Goal: Task Accomplishment & Management: Use online tool/utility

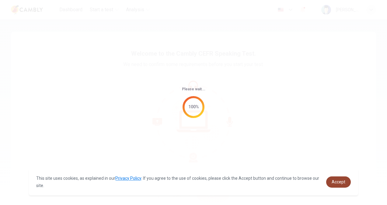
click at [336, 182] on span "Accept" at bounding box center [339, 182] width 14 height 5
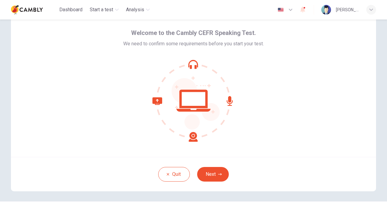
scroll to position [30, 0]
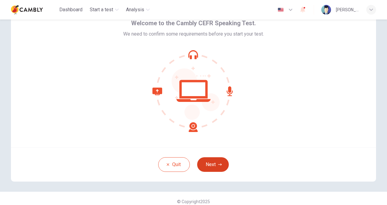
click at [212, 165] on button "Next" at bounding box center [213, 164] width 32 height 15
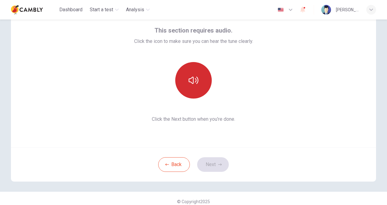
click at [190, 86] on button "button" at bounding box center [193, 80] width 37 height 37
click at [194, 85] on button "button" at bounding box center [193, 80] width 37 height 37
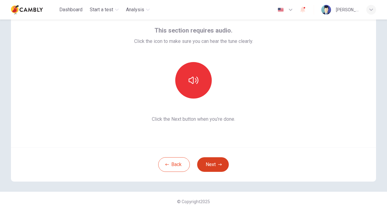
click at [211, 165] on button "Next" at bounding box center [213, 164] width 32 height 15
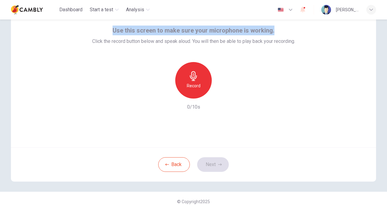
drag, startPoint x: 271, startPoint y: 30, endPoint x: 110, endPoint y: 30, distance: 160.7
click at [110, 30] on div "Use this screen to make sure your microphone is working. Click the record butto…" at bounding box center [193, 35] width 203 height 19
copy span "Use this screen to make sure your microphone is working."
click at [191, 79] on icon "button" at bounding box center [193, 76] width 7 height 10
click at [193, 91] on icon "button" at bounding box center [193, 96] width 7 height 10
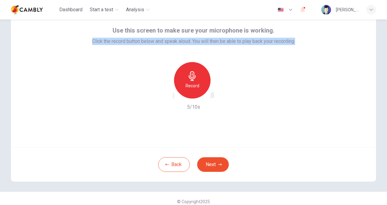
drag, startPoint x: 296, startPoint y: 43, endPoint x: 82, endPoint y: 43, distance: 214.0
click at [82, 43] on div "Use this screen to make sure your microphone is working. Click the record butto…" at bounding box center [193, 74] width 365 height 146
copy span "Click the record button below and speak aloud. You will then be able to play ba…"
click at [190, 78] on icon "button" at bounding box center [192, 76] width 7 height 10
click at [214, 161] on button "Next" at bounding box center [213, 164] width 32 height 15
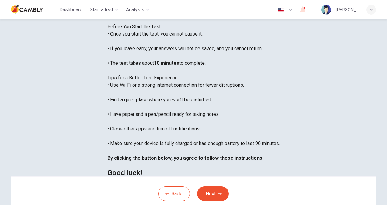
scroll to position [91, 0]
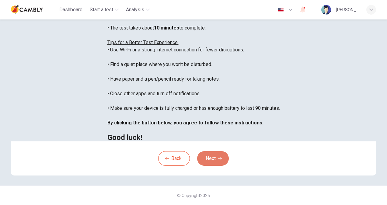
click at [208, 166] on button "Next" at bounding box center [213, 158] width 32 height 15
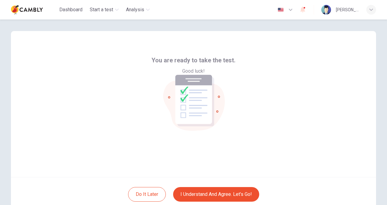
scroll to position [0, 0]
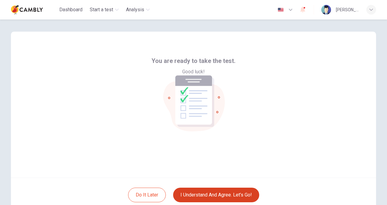
click at [227, 196] on button "I understand and agree. Let’s go!" at bounding box center [216, 195] width 86 height 15
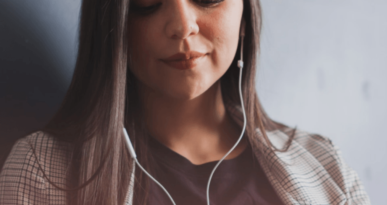
drag, startPoint x: 106, startPoint y: 146, endPoint x: 39, endPoint y: 119, distance: 72.1
click at [39, 119] on span "Use a headset if available (recommended for best audio quality). Ensure your mi…" at bounding box center [68, 126] width 137 height 50
drag, startPoint x: 110, startPoint y: 145, endPoint x: 49, endPoint y: 135, distance: 61.4
click at [52, 137] on span "Use a headset if available (recommended for best audio quality). Ensure your mi…" at bounding box center [68, 126] width 137 height 50
drag, startPoint x: 23, startPoint y: 81, endPoint x: 103, endPoint y: 75, distance: 80.0
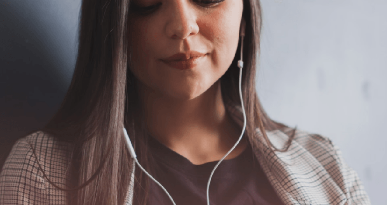
click at [102, 93] on div "The Speaking Test will begin soon. Use a headset if available (recommended for …" at bounding box center [193, 126] width 387 height 66
click at [17, 69] on button "Continue" at bounding box center [8, 80] width 17 height 23
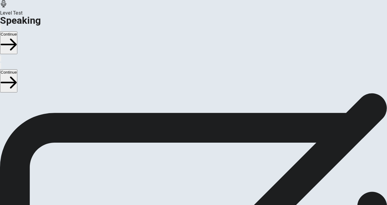
scroll to position [160, 0]
drag, startPoint x: 21, startPoint y: 117, endPoint x: 75, endPoint y: 116, distance: 54.8
click at [75, 116] on div "Checking the Microphone Check if your microphone works here. Record your voice.…" at bounding box center [193, 129] width 387 height 73
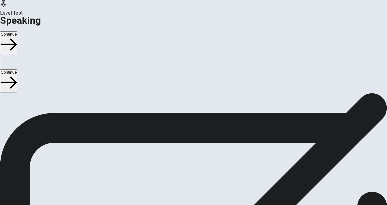
click at [54, 100] on span "Checking the Microphone" at bounding box center [27, 97] width 54 height 6
drag, startPoint x: 89, startPoint y: 116, endPoint x: 47, endPoint y: 141, distance: 48.3
click at [44, 124] on div "Checking the Microphone Check if your microphone works here. Record your voice.…" at bounding box center [193, 129] width 387 height 73
drag, startPoint x: 182, startPoint y: 163, endPoint x: 58, endPoint y: 150, distance: 124.3
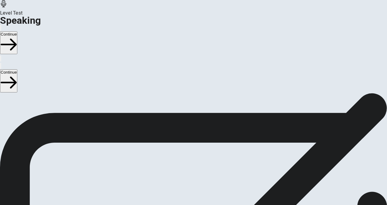
click at [61, 135] on span "Check if your microphone works here. Record your voice. Try to play it back. If…" at bounding box center [77, 103] width 155 height 64
click at [56, 134] on span "Check if your microphone works here. Record your voice. Try to play it back. If…" at bounding box center [77, 103] width 155 height 64
click at [194, 82] on icon at bounding box center [193, 73] width 18 height 18
click at [193, 97] on icon "Play Audio" at bounding box center [190, 93] width 6 height 7
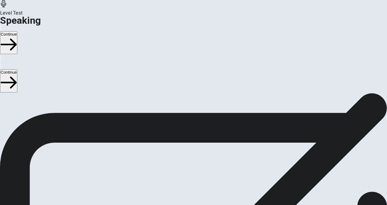
scroll to position [160, 0]
click at [191, 64] on icon at bounding box center [193, 55] width 18 height 18
click at [191, 66] on div at bounding box center [193, 56] width 18 height 20
click at [17, 69] on button "Continue" at bounding box center [8, 80] width 17 height 23
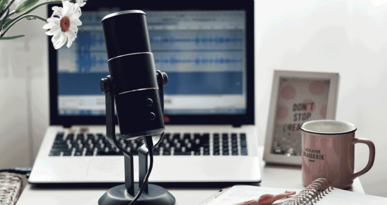
scroll to position [69, 0]
click at [17, 69] on button "Continue" at bounding box center [8, 80] width 17 height 23
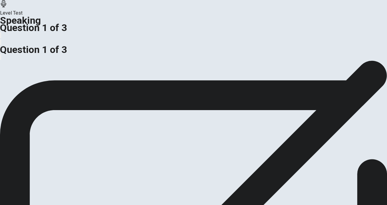
scroll to position [160, 0]
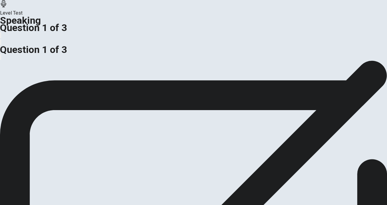
click at [1, 54] on button "button" at bounding box center [0, 57] width 1 height 6
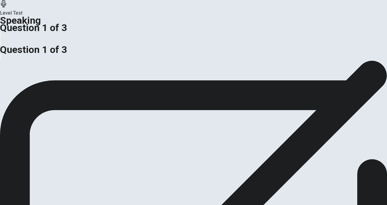
drag, startPoint x: 371, startPoint y: 37, endPoint x: 375, endPoint y: 38, distance: 4.1
click at [376, 35] on span at bounding box center [376, 35] width 0 height 0
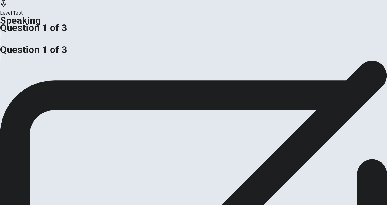
click at [180, 100] on icon at bounding box center [193, 146] width 387 height 387
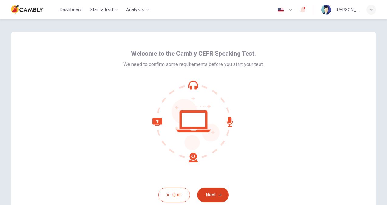
click at [205, 193] on button "Next" at bounding box center [213, 195] width 32 height 15
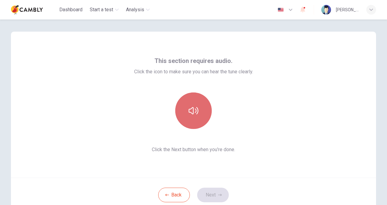
click at [190, 110] on icon "button" at bounding box center [194, 111] width 10 height 10
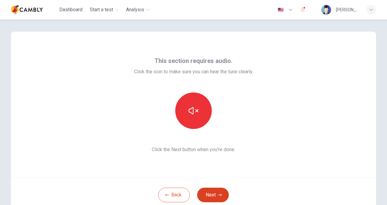
click at [218, 194] on icon "button" at bounding box center [220, 195] width 4 height 4
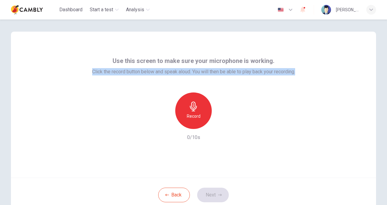
drag, startPoint x: 296, startPoint y: 72, endPoint x: 86, endPoint y: 77, distance: 210.7
click at [86, 77] on div "Use this screen to make sure your microphone is working. Click the record butto…" at bounding box center [193, 105] width 365 height 146
copy span "Click the record button below and speak aloud. You will then be able to play ba…"
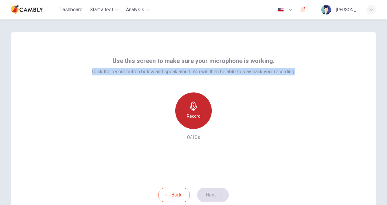
click at [196, 114] on h6 "Record" at bounding box center [194, 116] width 14 height 7
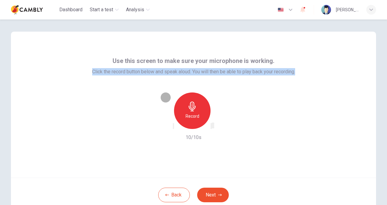
click at [217, 129] on icon "button" at bounding box center [215, 131] width 3 height 4
click at [218, 195] on icon "button" at bounding box center [220, 195] width 4 height 2
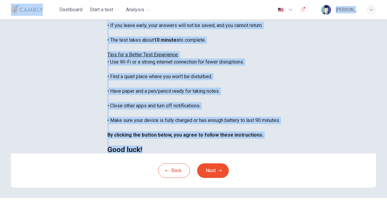
scroll to position [4, 0]
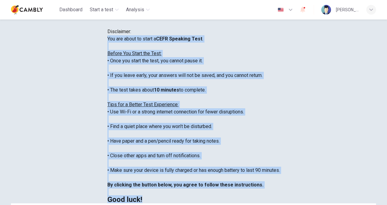
drag, startPoint x: 67, startPoint y: 141, endPoint x: 10, endPoint y: 71, distance: 90.2
click at [107, 71] on div "Disclaimer: You are about to start a CEFR Speaking Test . Before You Start the …" at bounding box center [193, 115] width 173 height 175
copy div "You are about to start a CEFR Speaking Test . Before You Start the Test: • Once…"
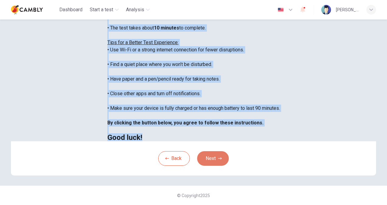
click at [215, 161] on button "Next" at bounding box center [213, 158] width 32 height 15
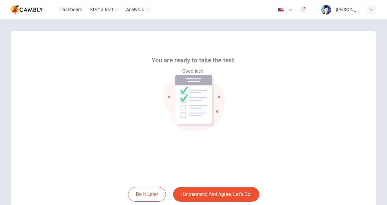
scroll to position [0, 0]
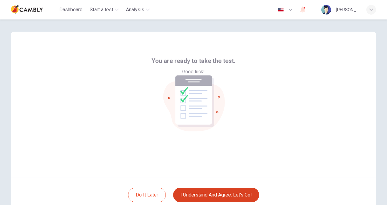
click at [215, 195] on button "I understand and agree. Let’s go!" at bounding box center [216, 195] width 86 height 15
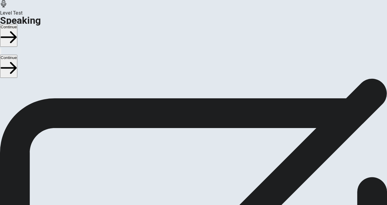
scroll to position [53, 0]
drag, startPoint x: 254, startPoint y: 104, endPoint x: 160, endPoint y: 106, distance: 94.1
drag, startPoint x: 128, startPoint y: 104, endPoint x: 201, endPoint y: 109, distance: 74.1
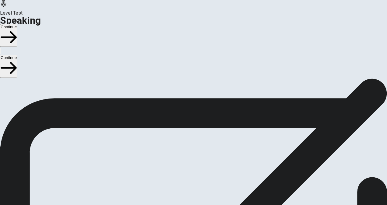
click at [17, 55] on button "Continue" at bounding box center [8, 66] width 17 height 23
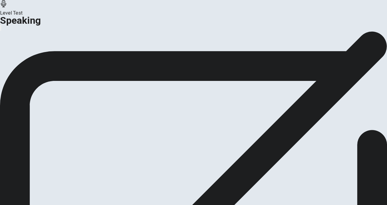
drag, startPoint x: 236, startPoint y: 92, endPoint x: 174, endPoint y: 81, distance: 62.5
click at [87, 51] on span "This is the end of your Speaking test. Click on Analysis to see your score. Cli…" at bounding box center [43, 33] width 87 height 35
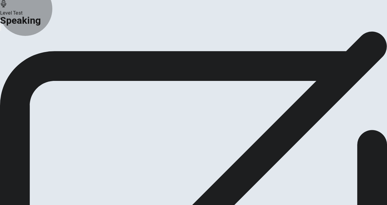
click at [48, 60] on button "Continue" at bounding box center [36, 55] width 25 height 8
